Goal: Feedback & Contribution: Leave review/rating

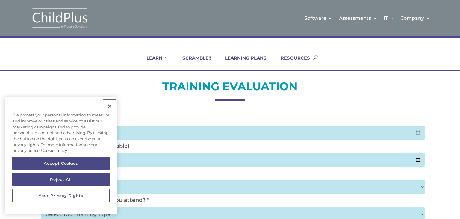
click at [111, 106] on button "Close" at bounding box center [109, 105] width 13 height 13
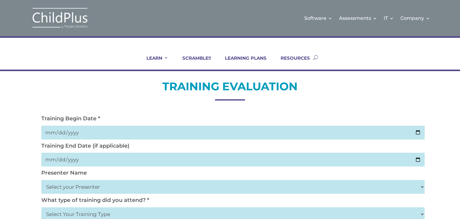
click at [403, 189] on select "Select your Presenter Aaron Dickerson Amy Corkery Cindy Coats Danielle Hensley …" at bounding box center [232, 187] width 383 height 14
select select "Nickerson, Trecia"
click at [41, 180] on select "Select your Presenter Aaron Dickerson Amy Corkery Cindy Coats Danielle Hensley …" at bounding box center [232, 187] width 383 height 14
click at [418, 133] on input "date" at bounding box center [232, 133] width 383 height 14
type input "2025-09-18"
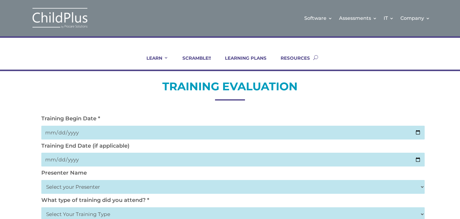
click at [416, 160] on input "date" at bounding box center [232, 159] width 383 height 14
type input "2025-09-19"
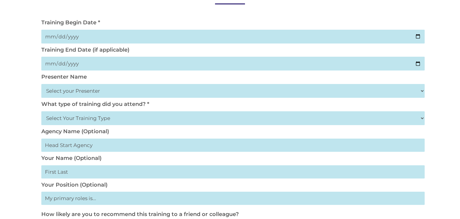
scroll to position [96, 0]
click at [421, 118] on select "Select Your Training Type On-site (at your agency) Virtual Visit Live Group Web…" at bounding box center [232, 118] width 383 height 14
select select "On-site (at your agency)"
click at [41, 111] on select "Select Your Training Type On-site (at your agency) Virtual Visit Live Group Web…" at bounding box center [232, 118] width 383 height 14
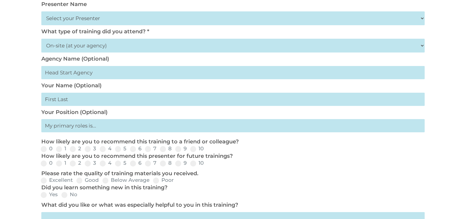
scroll to position [169, 0]
click at [404, 104] on input "text" at bounding box center [232, 98] width 383 height 13
type input "LaShun Robinson"
click at [195, 128] on input "text" at bounding box center [232, 124] width 383 height 13
click at [97, 129] on input "text" at bounding box center [232, 124] width 383 height 13
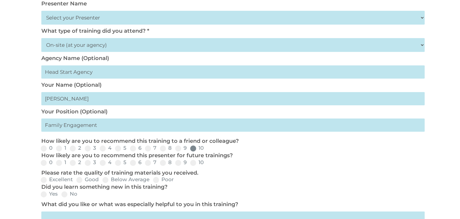
type input "Family Engagement"
click at [194, 150] on span at bounding box center [193, 148] width 6 height 6
click at [207, 150] on input "10" at bounding box center [209, 150] width 4 height 4
radio input "true"
click at [192, 163] on span at bounding box center [193, 163] width 6 height 6
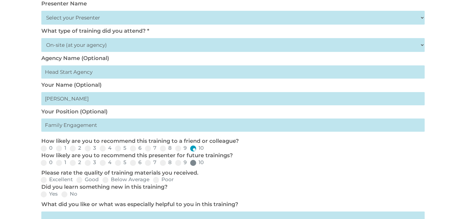
click at [207, 163] on input "10" at bounding box center [209, 165] width 4 height 4
radio input "true"
click at [43, 182] on span at bounding box center [44, 180] width 6 height 6
click at [76, 182] on input "Excellent" at bounding box center [78, 182] width 4 height 4
radio input "true"
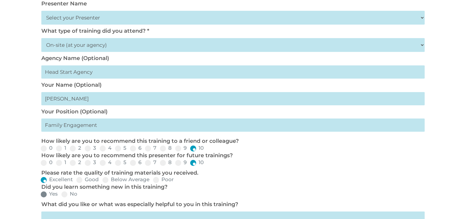
click at [46, 195] on span at bounding box center [44, 194] width 6 height 6
click at [61, 195] on input "Yes" at bounding box center [63, 196] width 4 height 4
radio input "true"
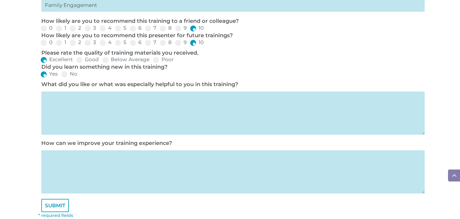
scroll to position [289, 0]
click at [113, 101] on textarea at bounding box center [232, 112] width 383 height 43
click at [105, 99] on textarea "Performance panel" at bounding box center [232, 112] width 383 height 43
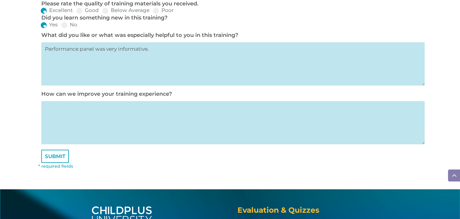
scroll to position [338, 0]
type textarea "Performance panel was very informative."
click at [141, 112] on textarea at bounding box center [232, 122] width 383 height 43
type textarea "nothing at this time"
click at [48, 158] on input "SUBMIT" at bounding box center [55, 155] width 28 height 13
